Goal: Information Seeking & Learning: Learn about a topic

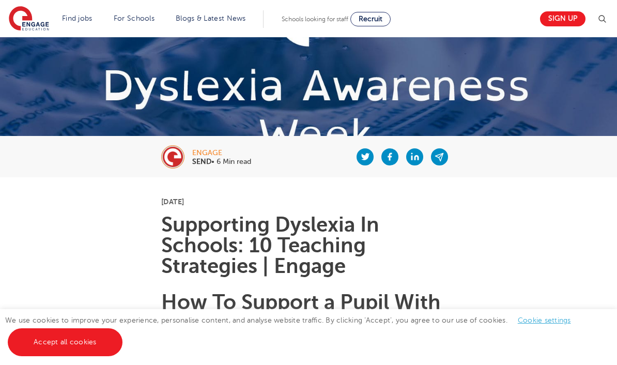
scroll to position [133, 0]
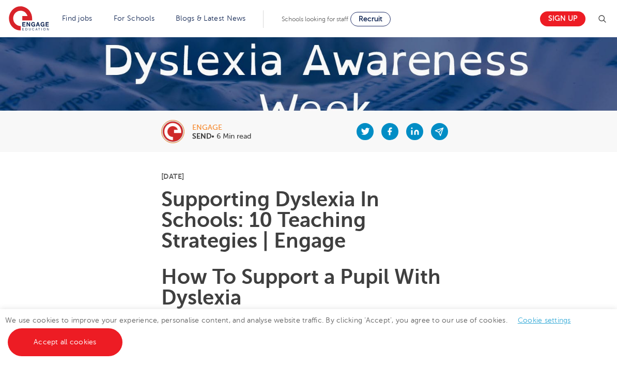
click at [537, 324] on link "Cookie settings" at bounding box center [544, 320] width 53 height 8
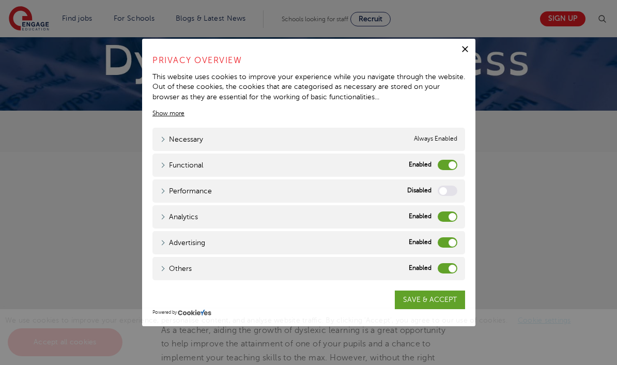
click at [449, 170] on label "Functional" at bounding box center [448, 165] width 20 height 10
click at [0, 0] on input "Functional" at bounding box center [0, 0] width 0 height 0
click at [450, 222] on label "Analytics" at bounding box center [448, 216] width 20 height 10
click at [0, 0] on input "Analytics" at bounding box center [0, 0] width 0 height 0
click at [451, 247] on label "Advertising" at bounding box center [448, 242] width 20 height 10
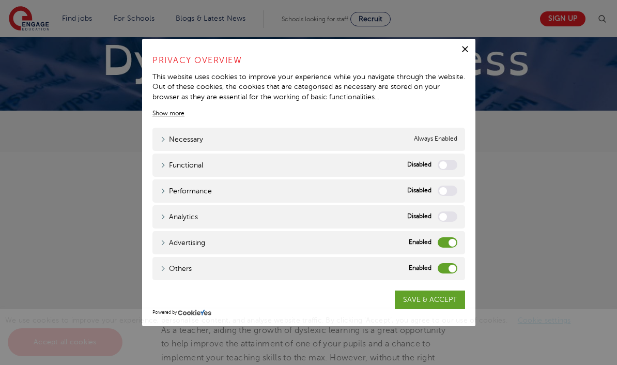
click at [0, 0] on input "Advertising" at bounding box center [0, 0] width 0 height 0
click at [450, 273] on label "Others" at bounding box center [448, 268] width 20 height 10
click at [0, 0] on input "Others" at bounding box center [0, 0] width 0 height 0
click at [446, 309] on link "SAVE & ACCEPT" at bounding box center [430, 299] width 70 height 19
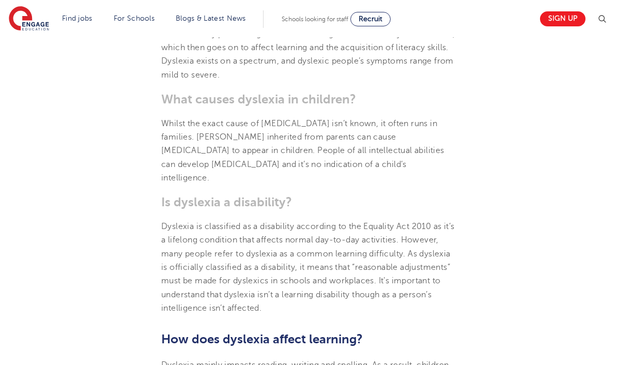
scroll to position [660, 0]
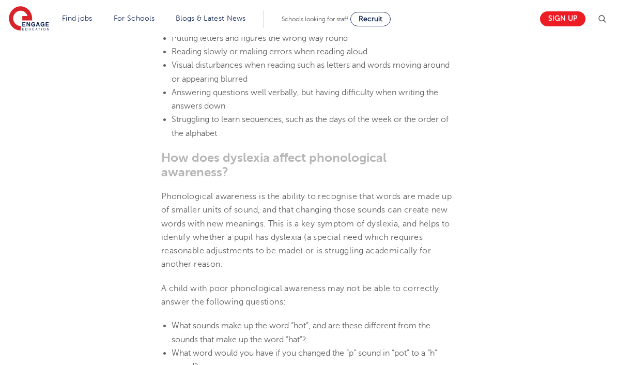
scroll to position [1369, 0]
click at [273, 229] on span "Phonological awareness is the ability to recognise that words are made up of sm…" at bounding box center [306, 229] width 290 height 77
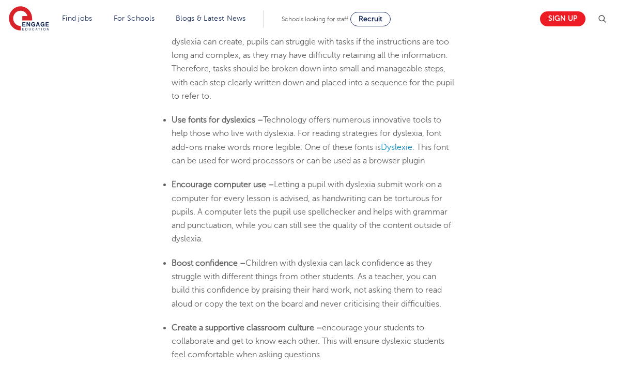
scroll to position [2219, 0]
